Goal: Find specific page/section: Find specific page/section

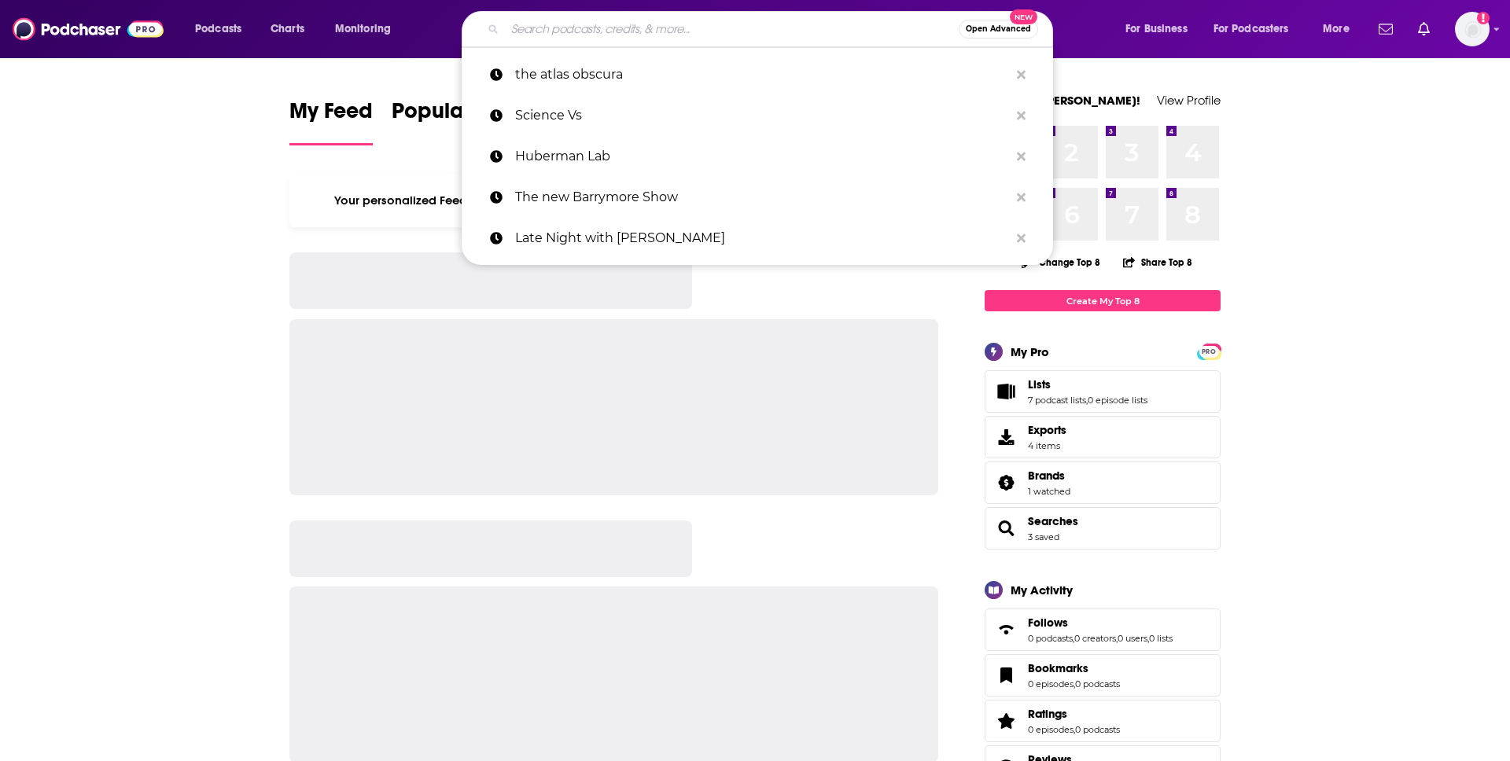
click at [761, 31] on input "Search podcasts, credits, & more..." at bounding box center [732, 29] width 454 height 25
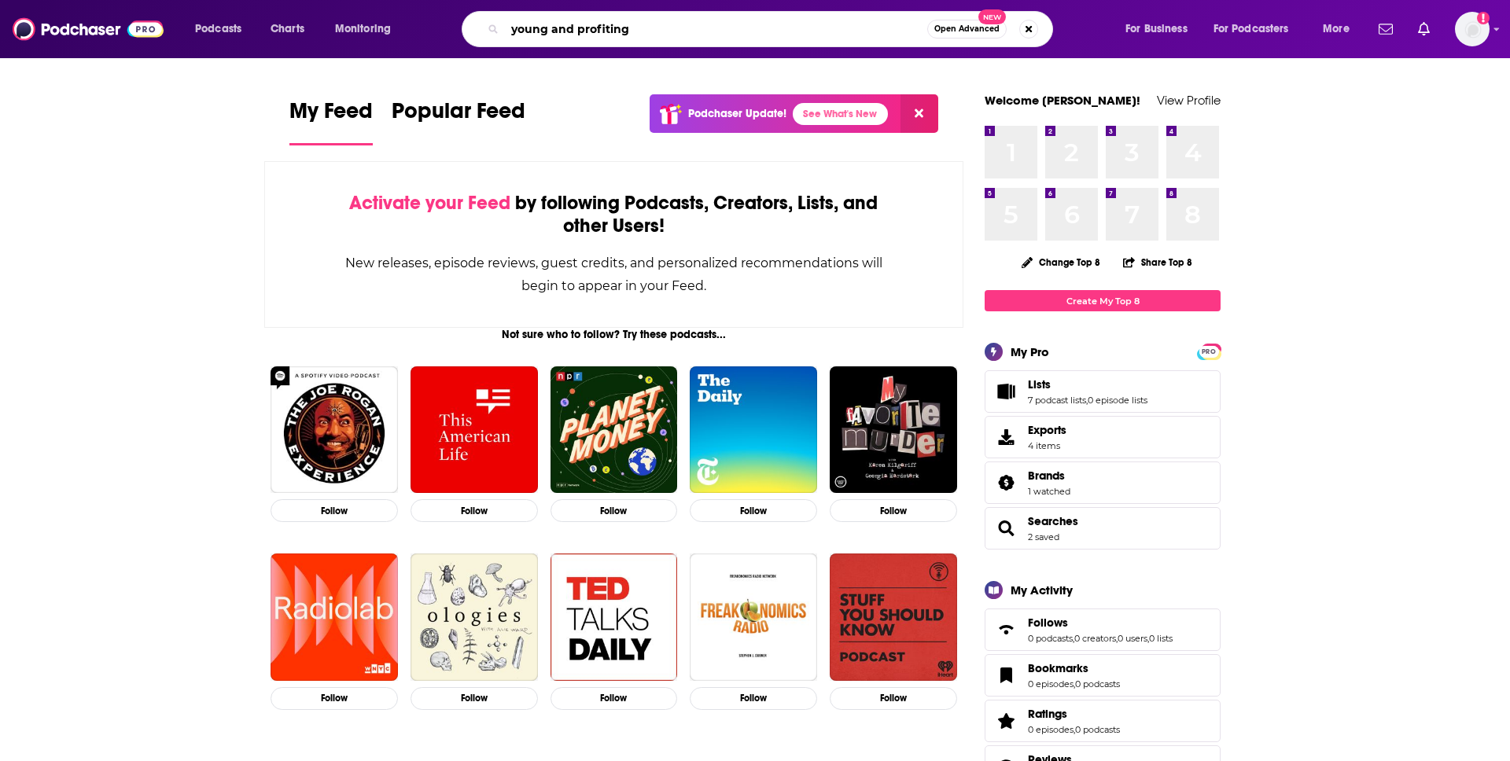
type input "young and profiting"
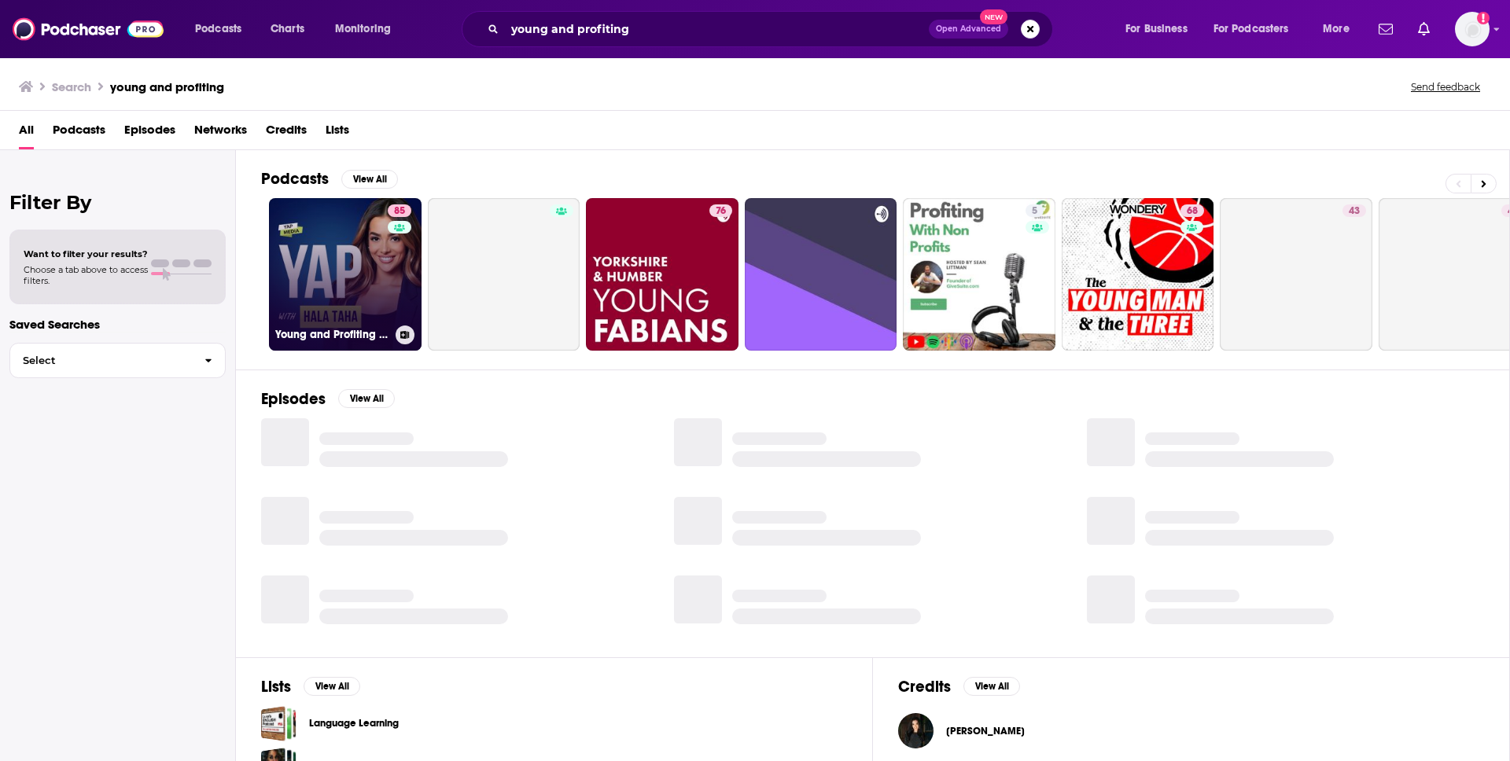
click at [348, 312] on link "85 Young and Profiting with [PERSON_NAME] (Entrepreneurship, Sales, Marketing)" at bounding box center [345, 274] width 153 height 153
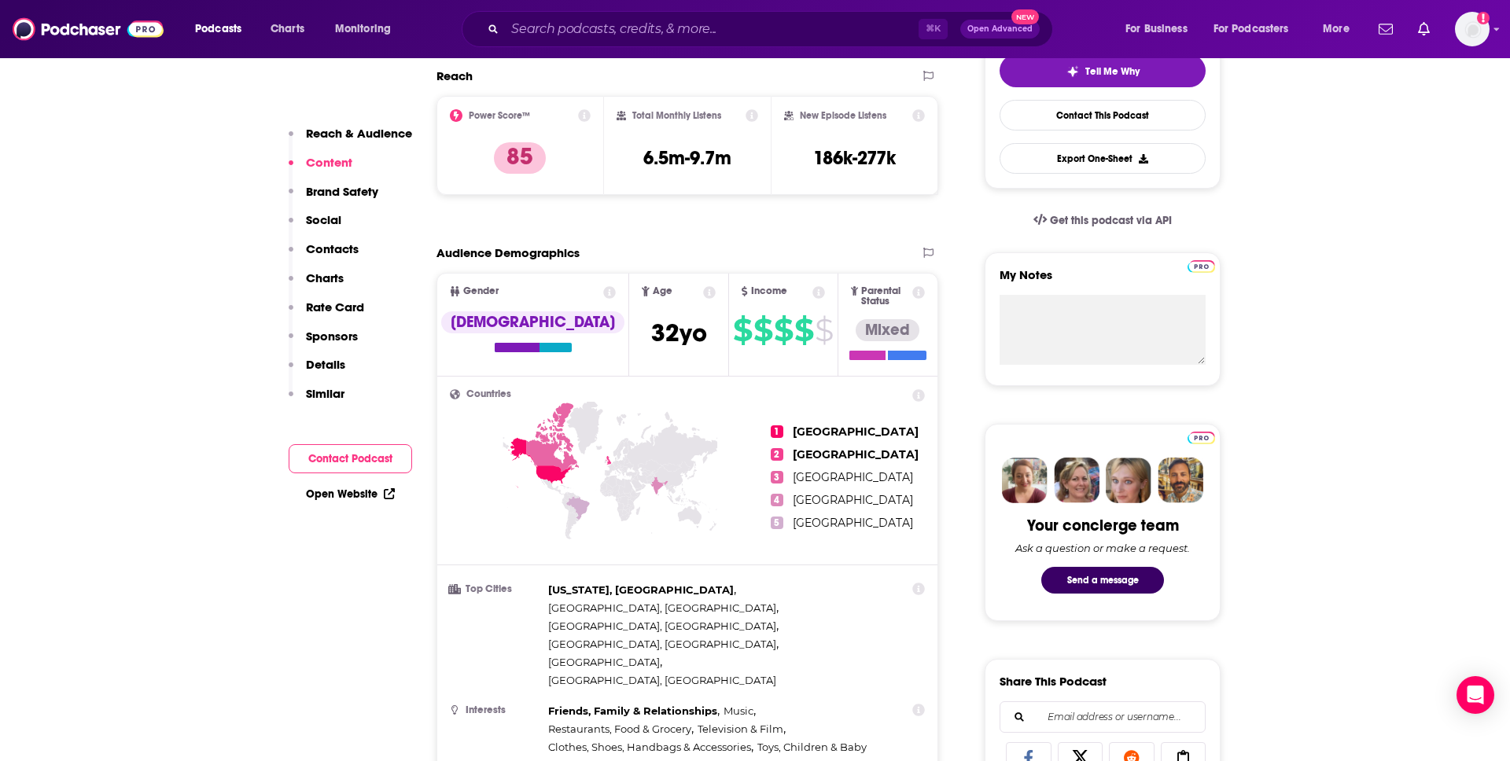
scroll to position [334, 0]
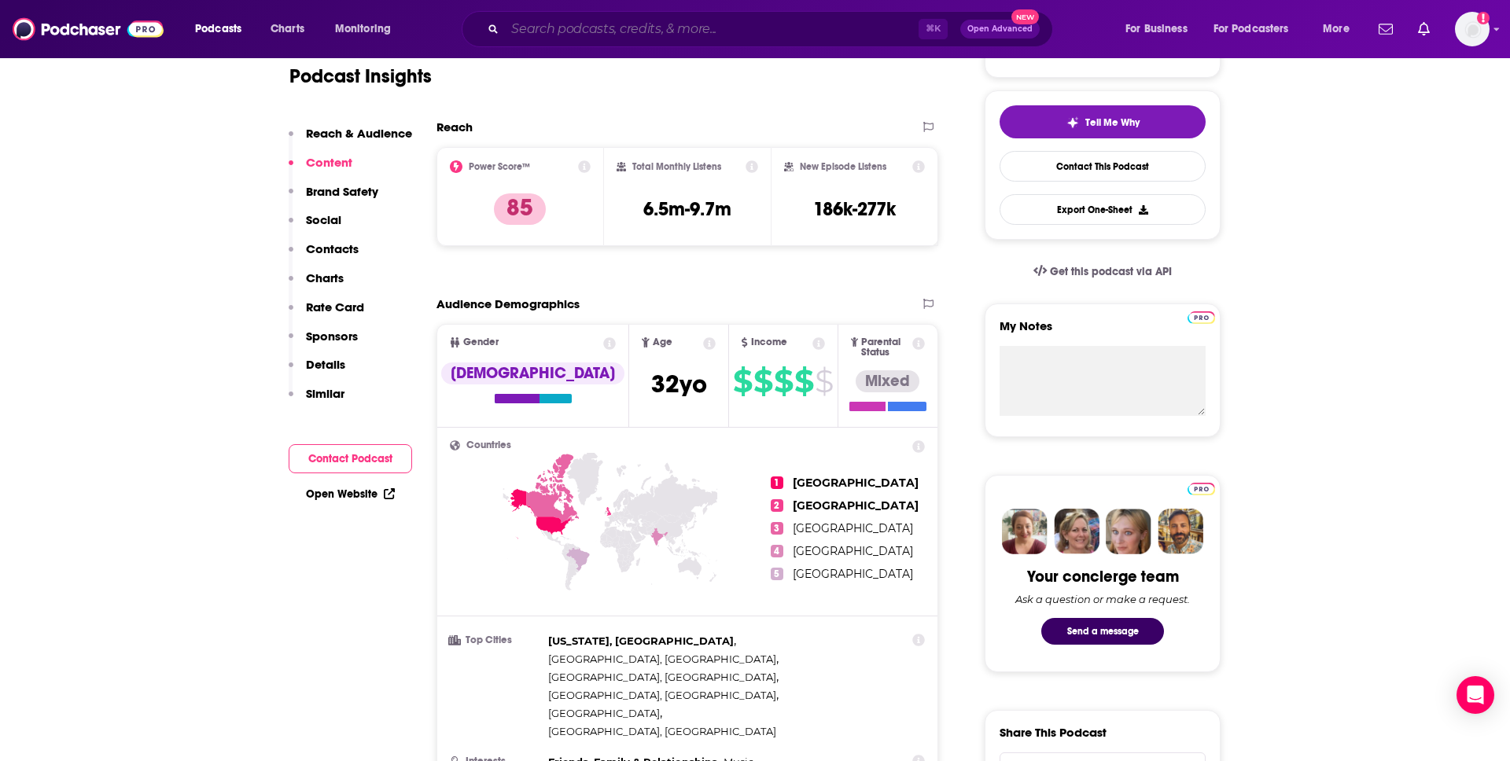
click at [698, 29] on input "Search podcasts, credits, & more..." at bounding box center [712, 29] width 414 height 25
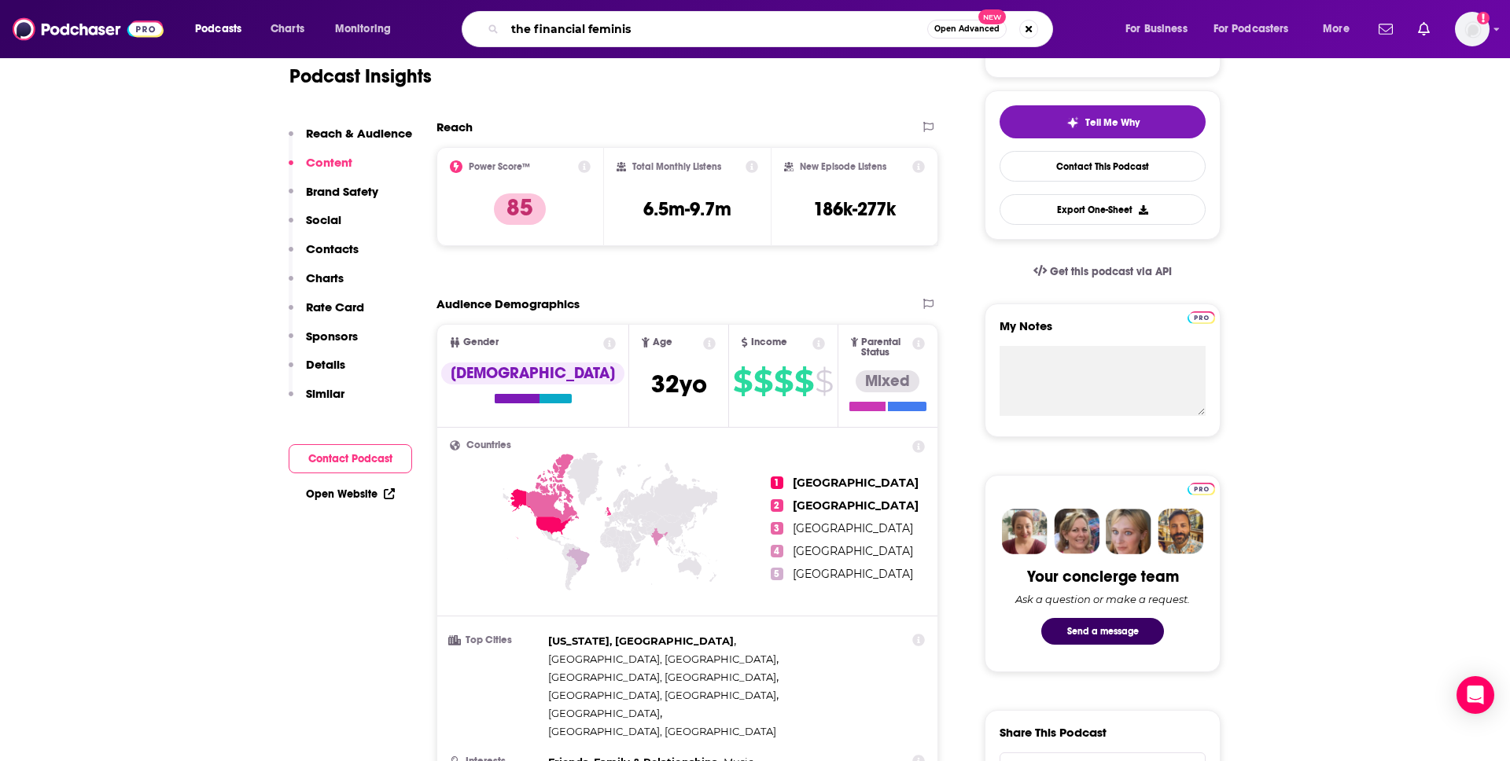
type input "the financial feminist"
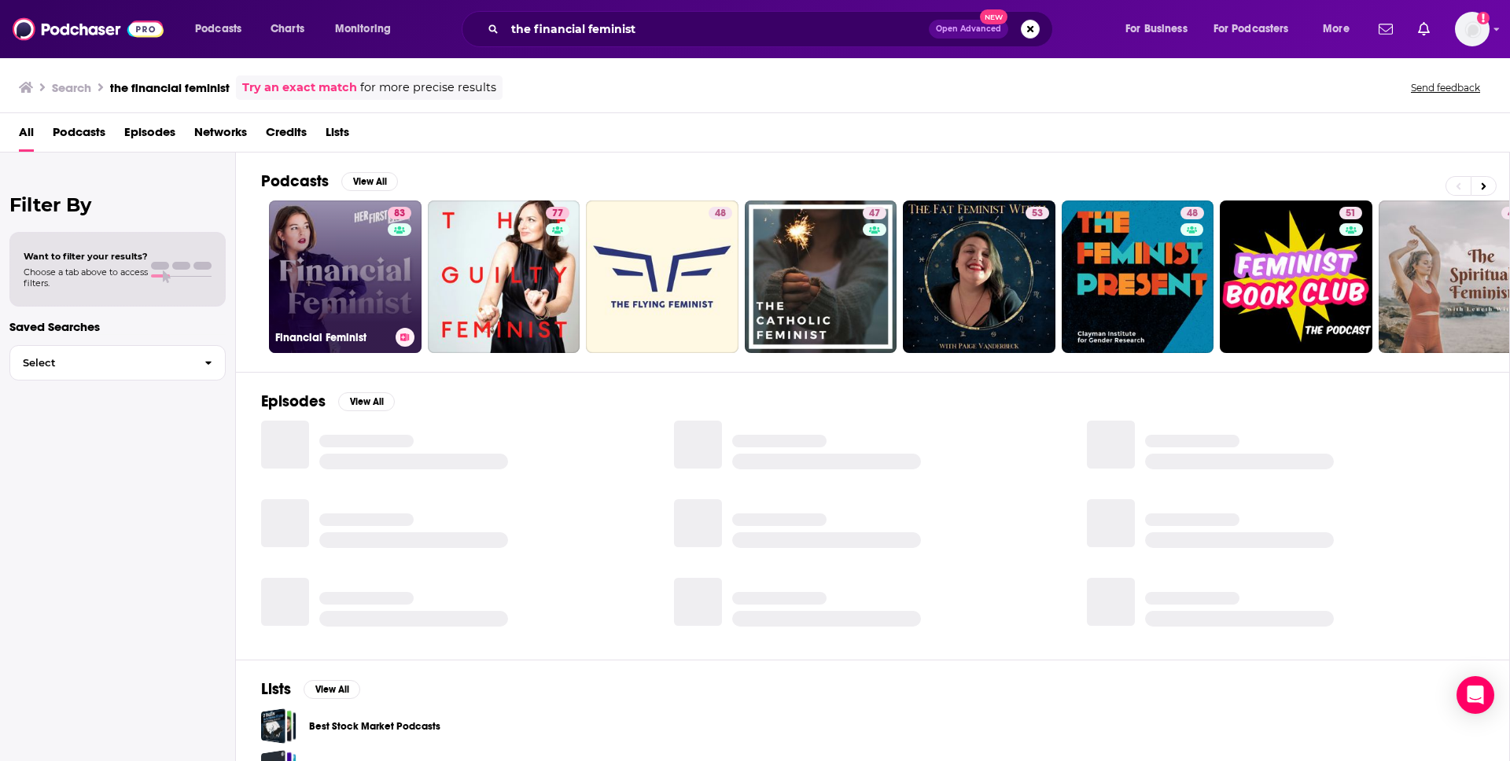
click at [338, 293] on link "83 Financial Feminist" at bounding box center [345, 277] width 153 height 153
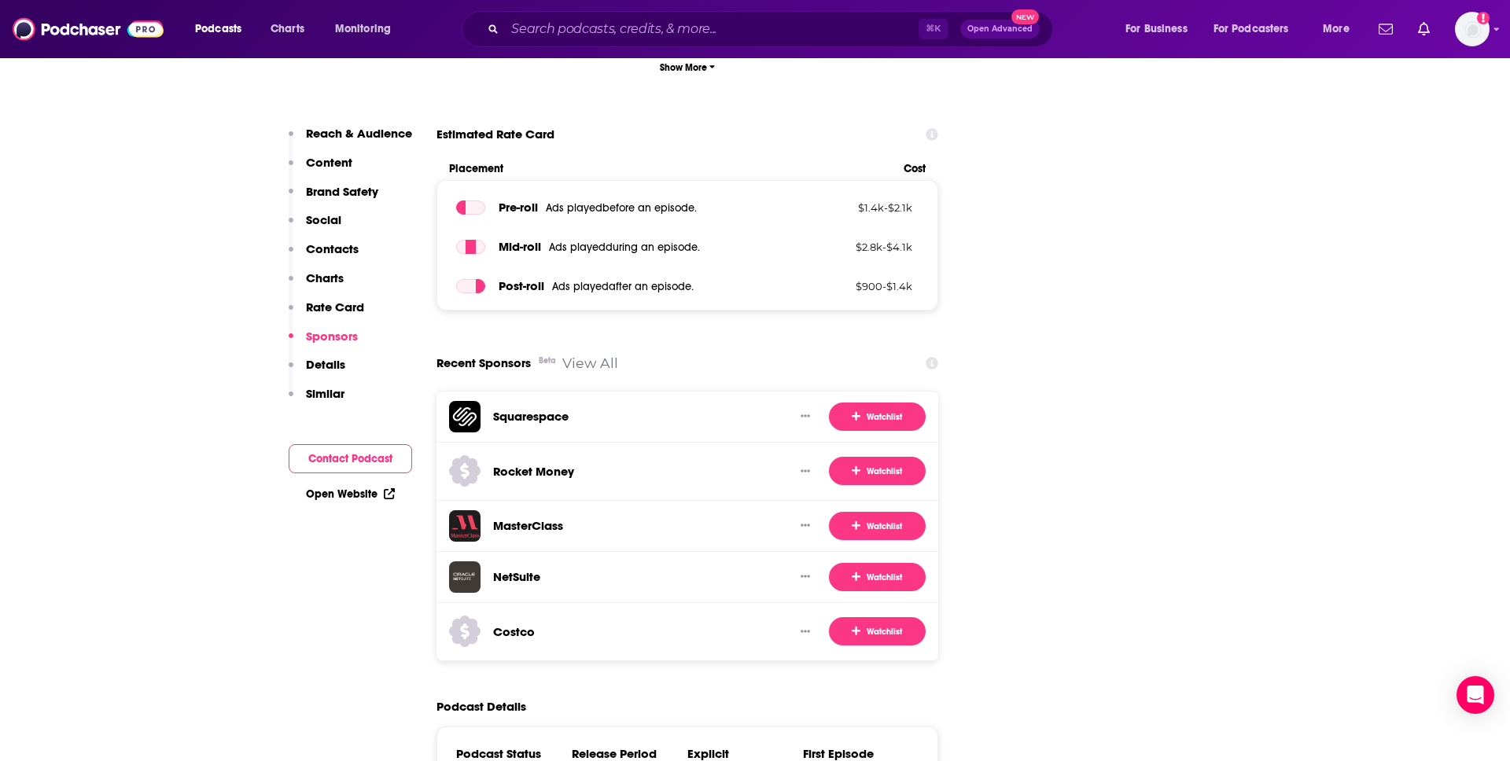
scroll to position [2794, 0]
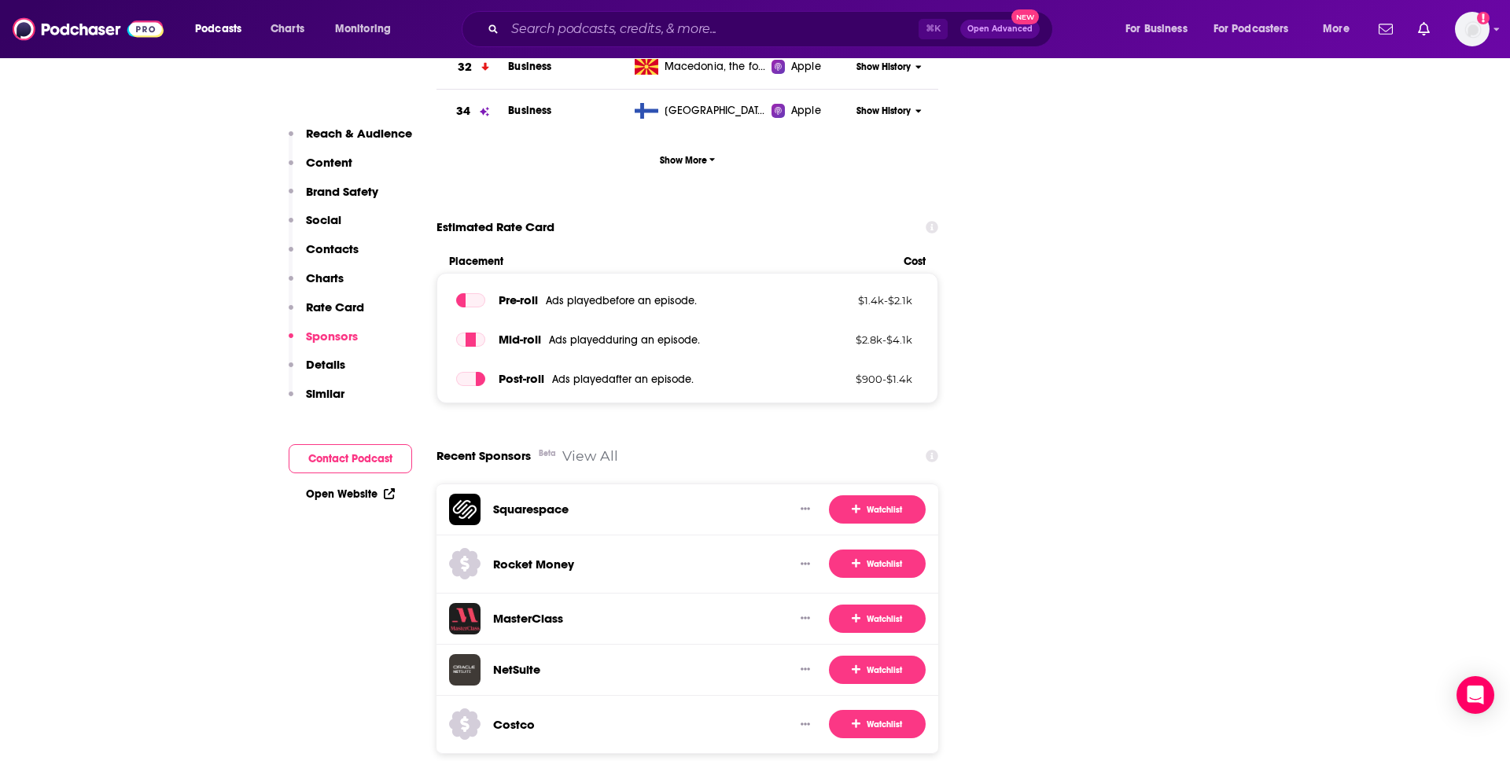
click at [347, 247] on p "Contacts" at bounding box center [332, 248] width 53 height 15
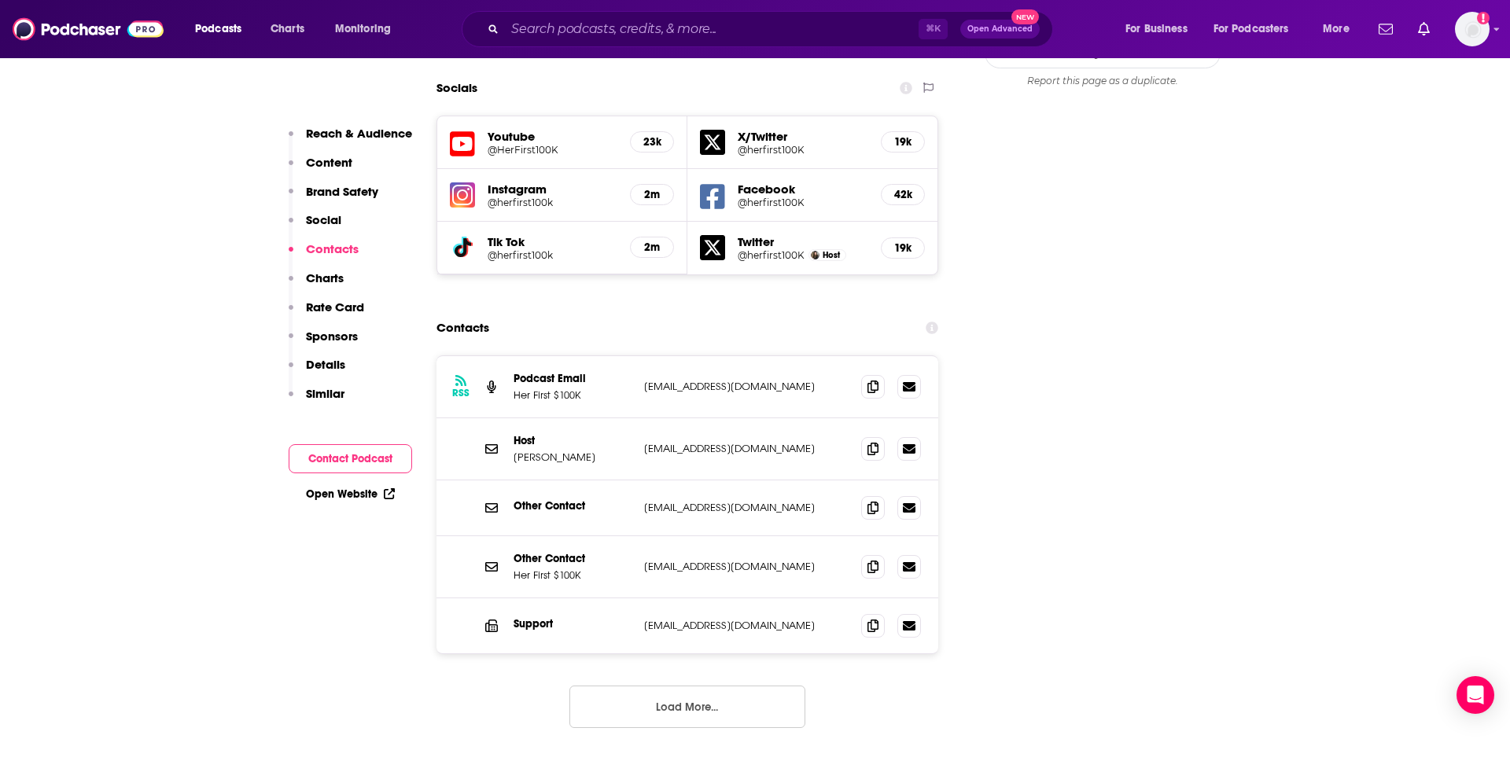
scroll to position [1834, 0]
click at [675, 687] on button "Load More..." at bounding box center [687, 708] width 236 height 42
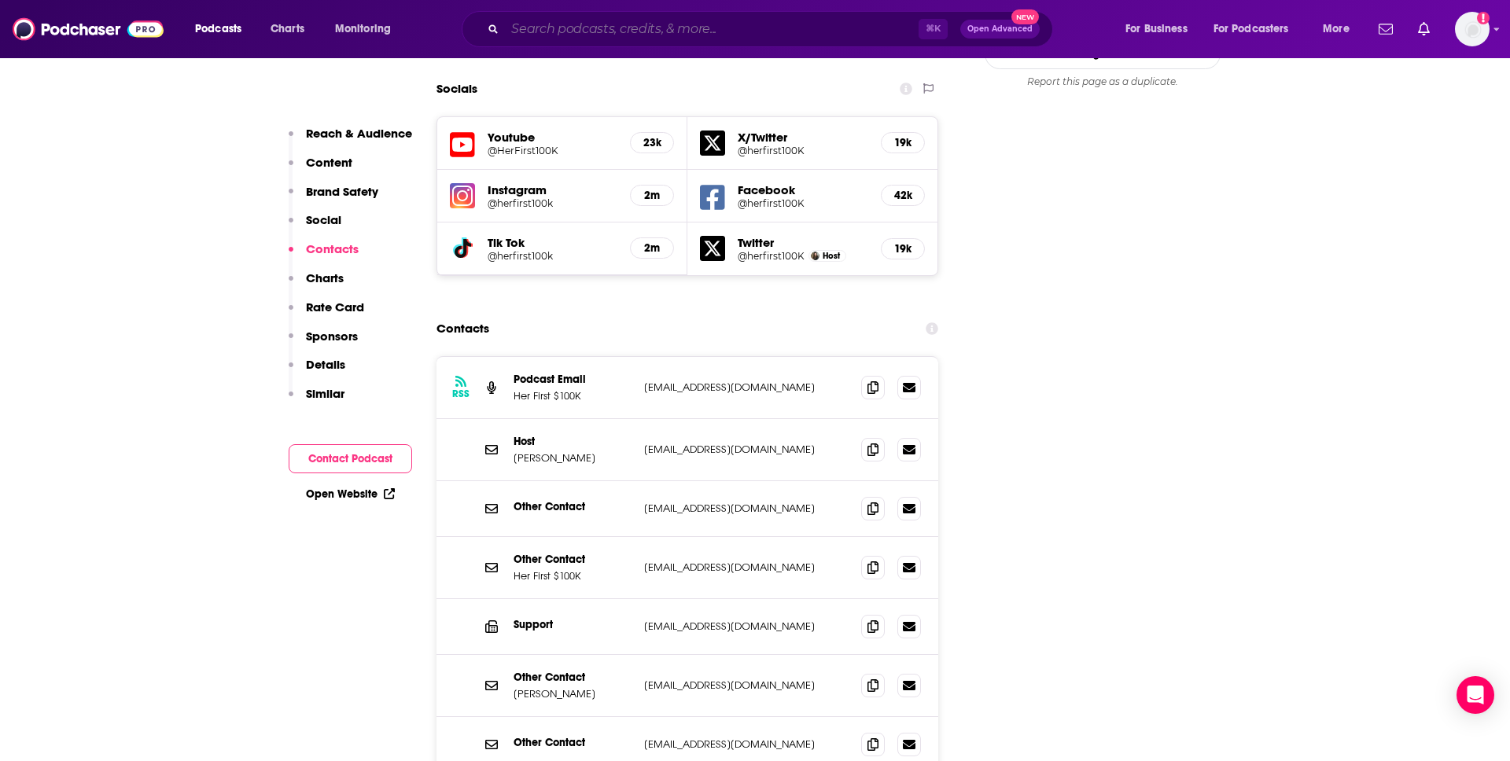
click at [541, 26] on input "Search podcasts, credits, & more..." at bounding box center [712, 29] width 414 height 25
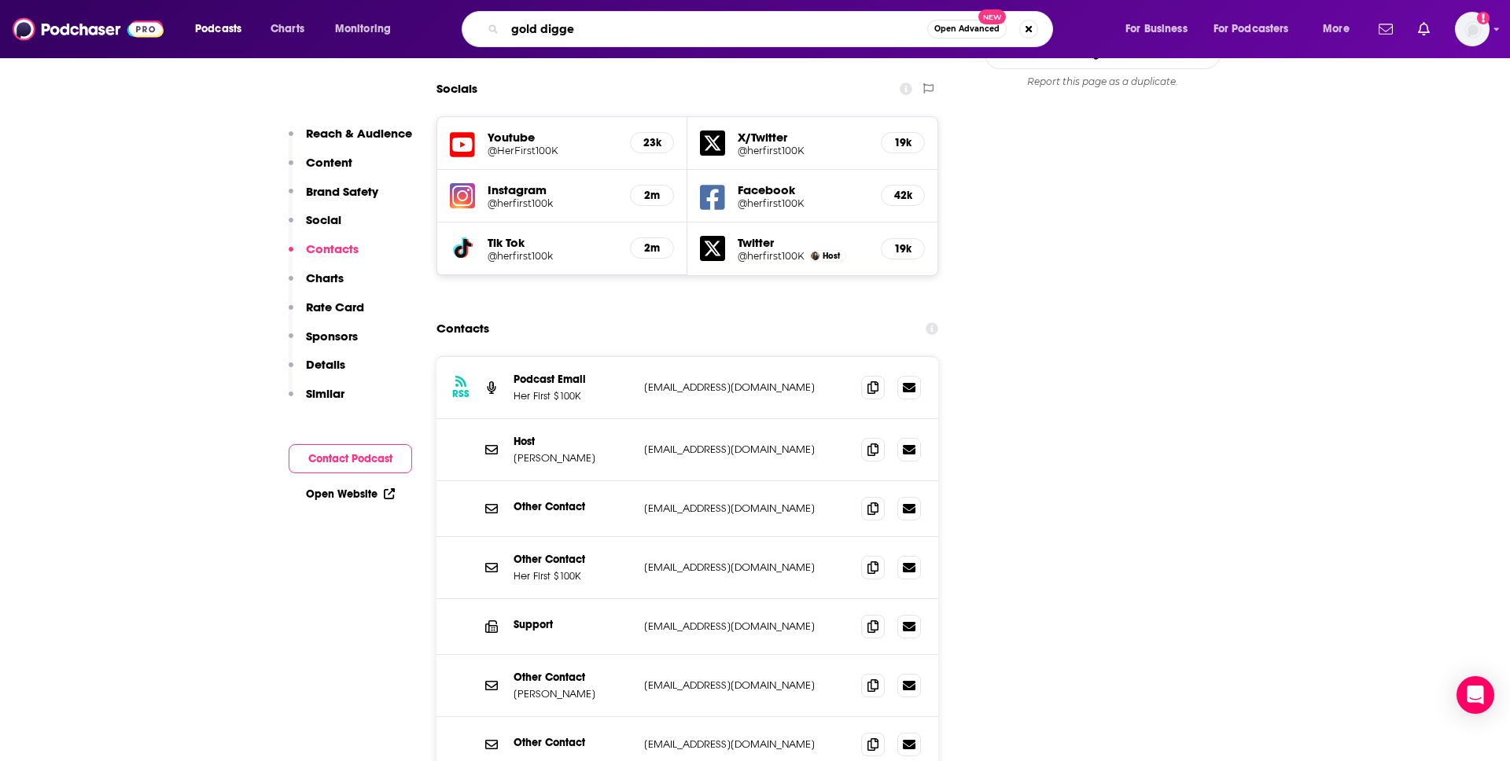
type input "gold digger"
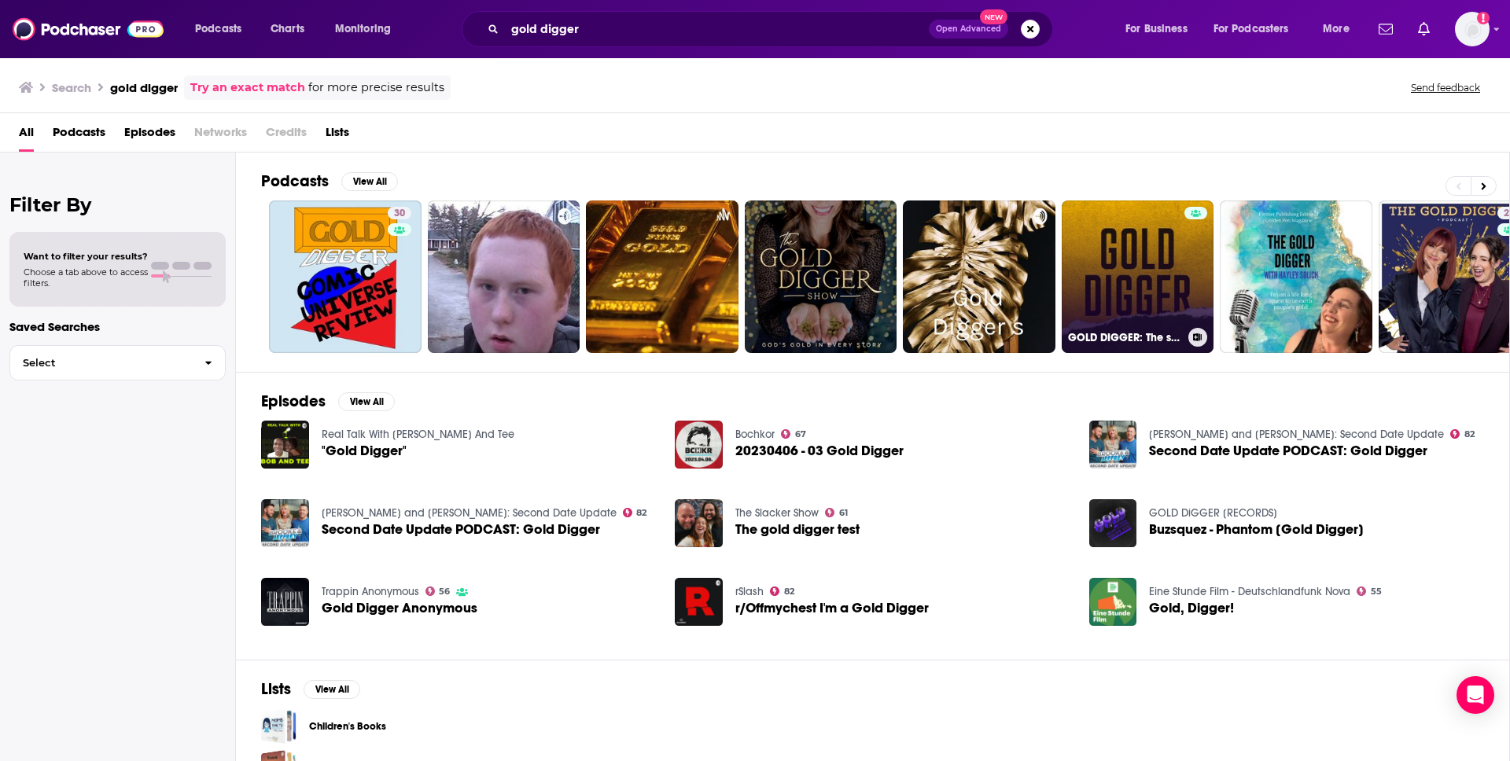
click at [1155, 292] on link "GOLD DIGGER: The search for [DEMOGRAPHIC_DATA] rugby" at bounding box center [1138, 277] width 153 height 153
